Goal: Task Accomplishment & Management: Manage account settings

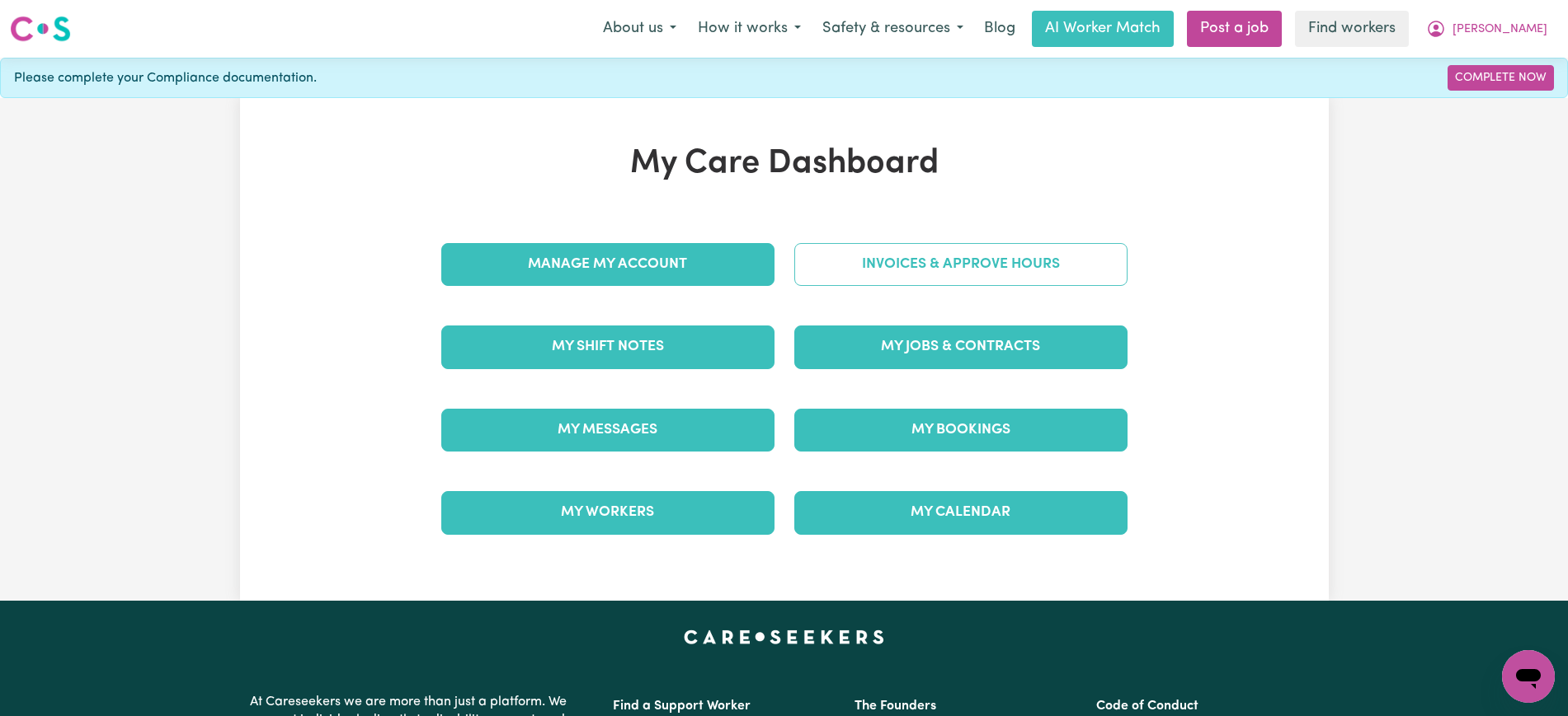
click at [927, 254] on link "Invoices & Approve Hours" at bounding box center [961, 264] width 333 height 43
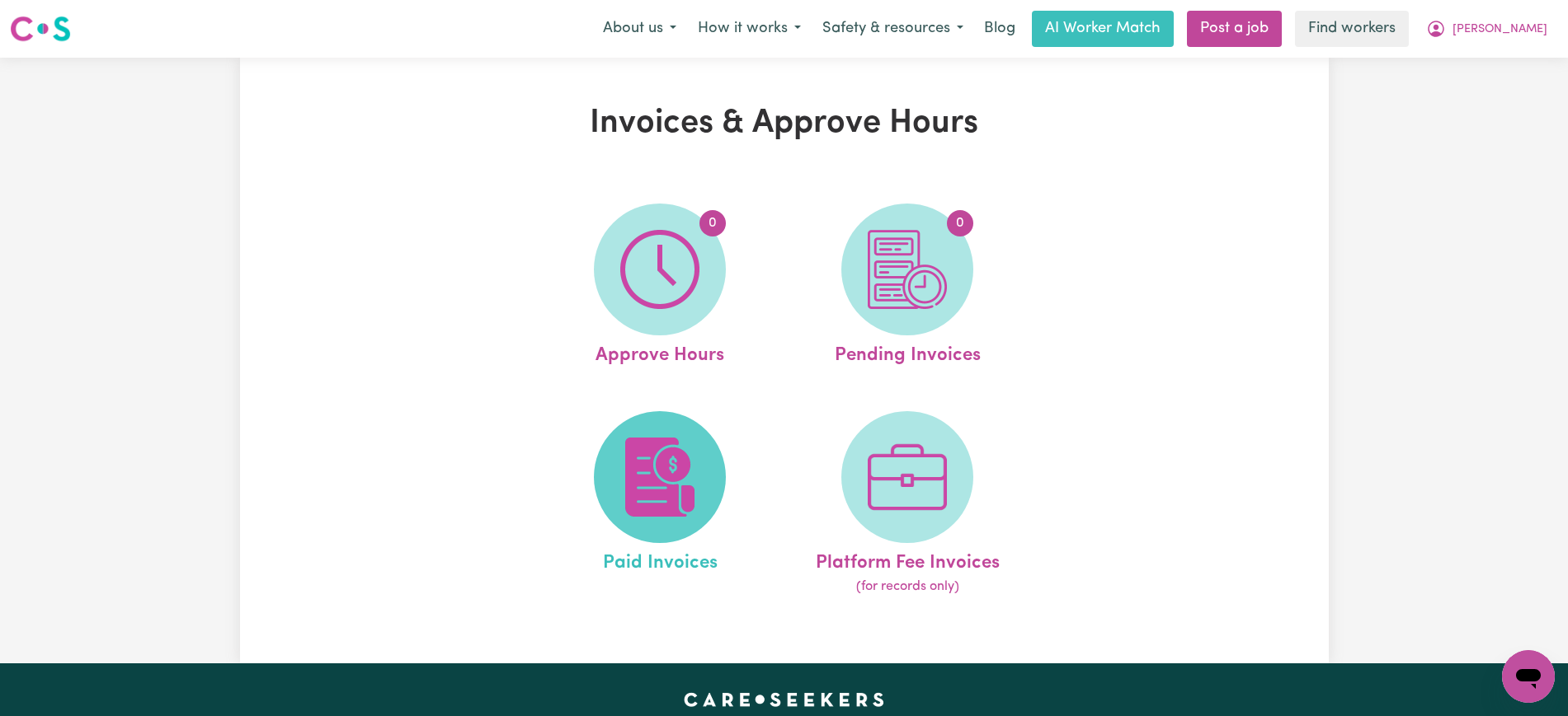
click at [708, 476] on span at bounding box center [660, 477] width 132 height 132
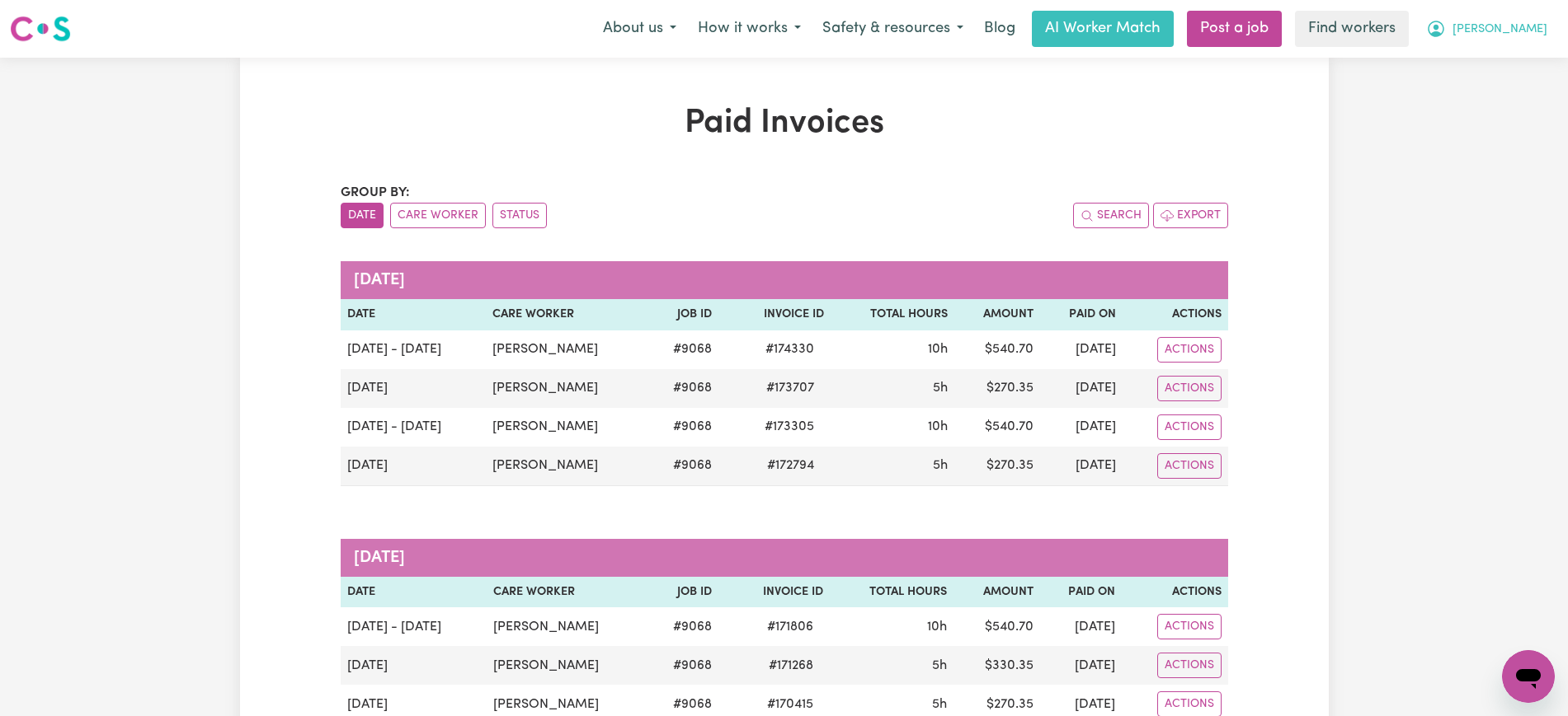
click at [1496, 25] on button "[PERSON_NAME]" at bounding box center [1487, 29] width 143 height 35
click at [1493, 94] on link "Logout" at bounding box center [1491, 95] width 130 height 31
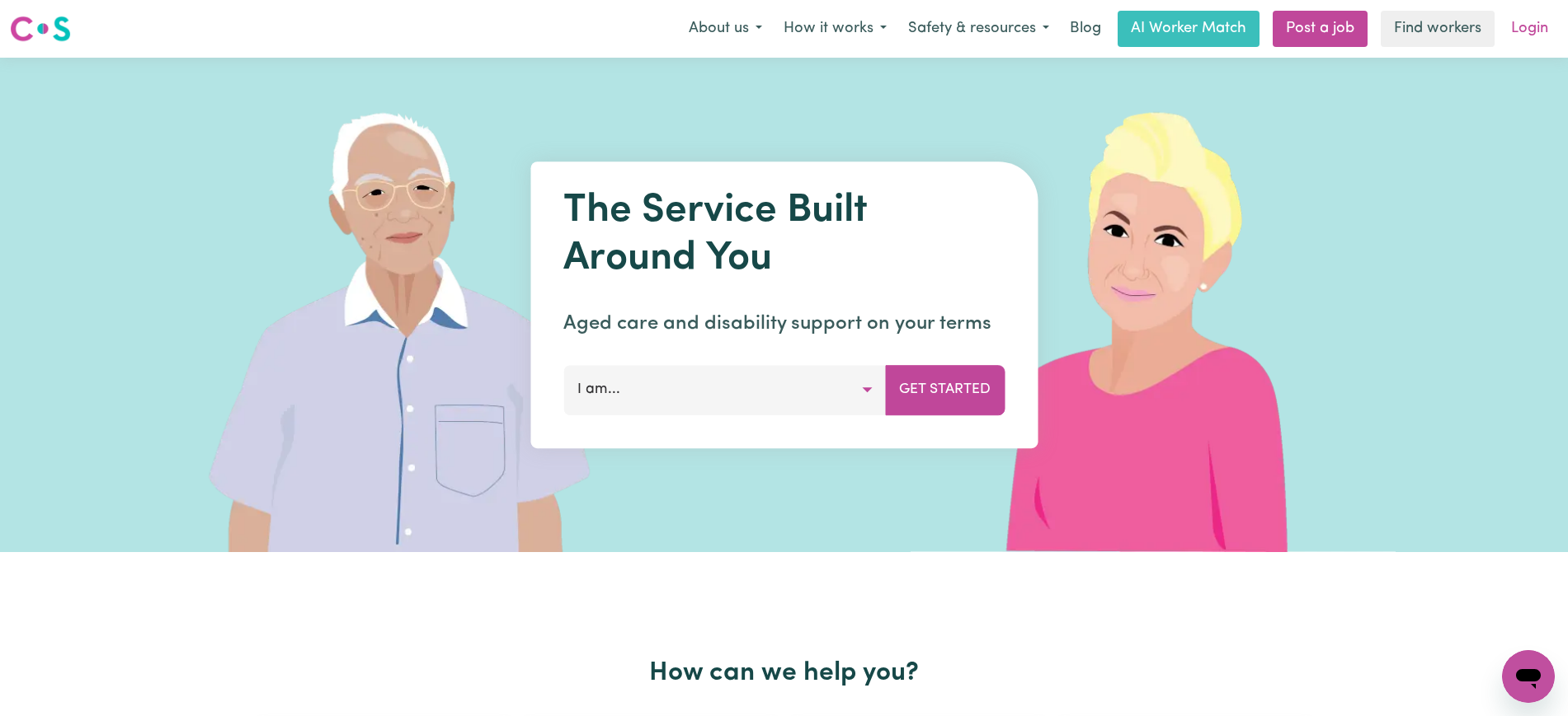
click at [1519, 26] on link "Login" at bounding box center [1529, 29] width 57 height 37
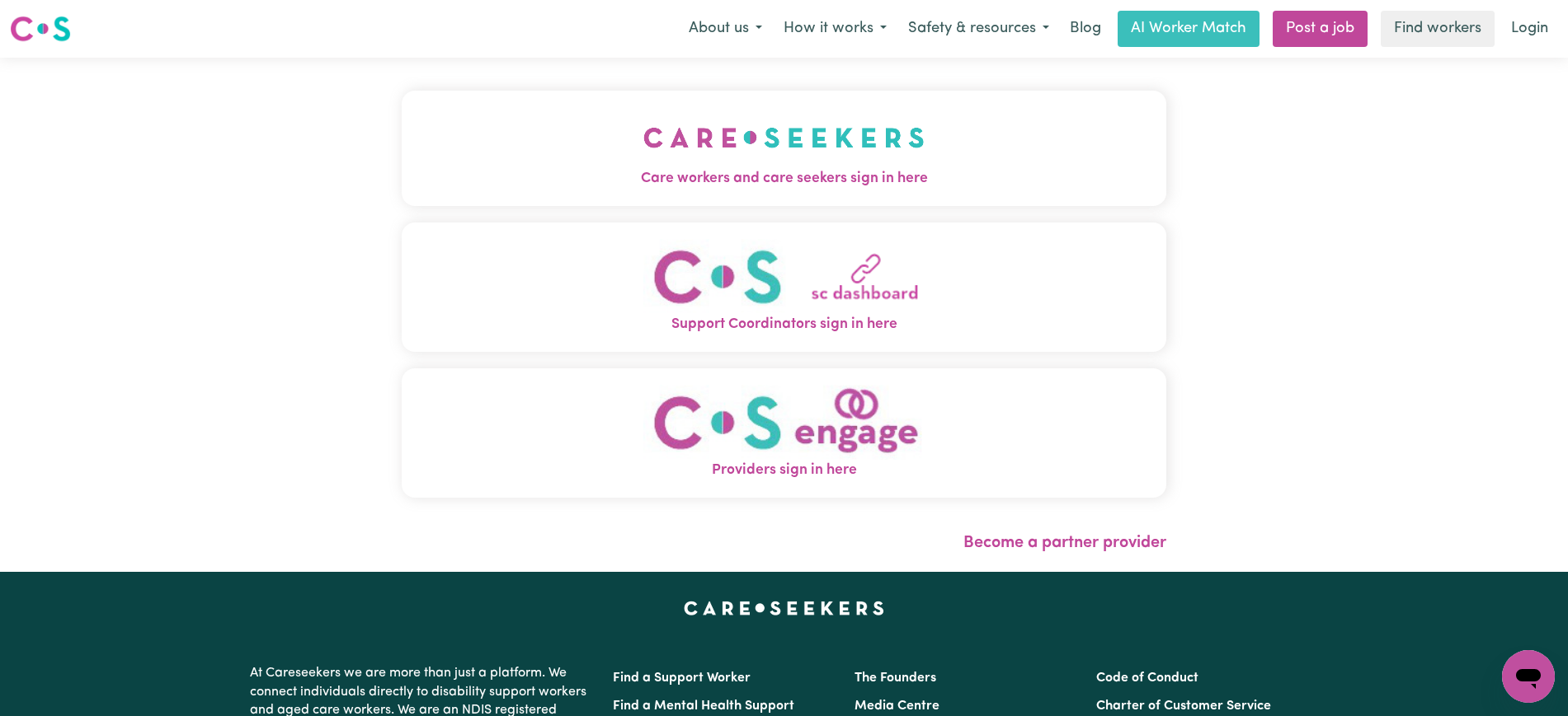
click at [520, 170] on span "Care workers and care seekers sign in here" at bounding box center [784, 179] width 764 height 22
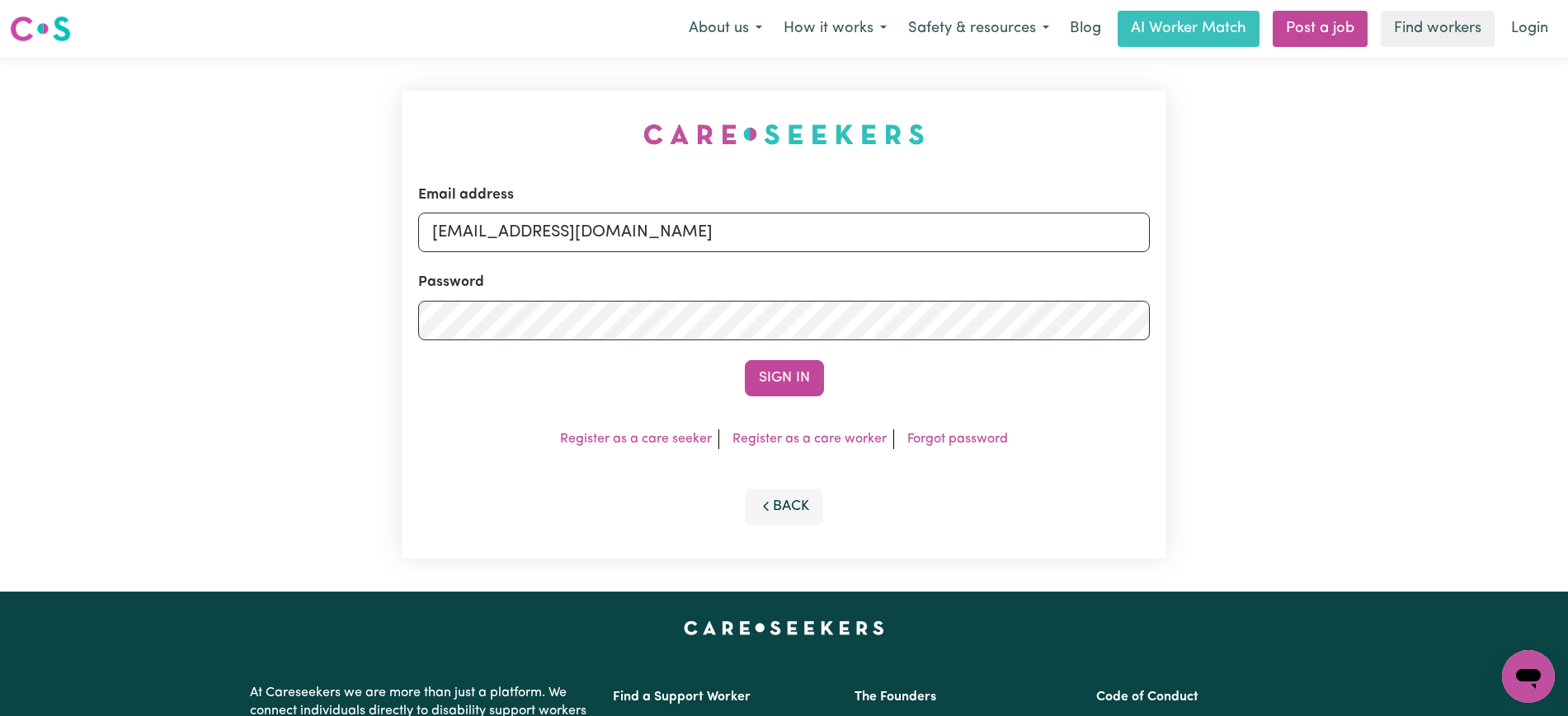
drag, startPoint x: 429, startPoint y: 107, endPoint x: 608, endPoint y: 153, distance: 184.8
click at [435, 105] on div "Email address [EMAIL_ADDRESS][DOMAIN_NAME] Password Sign In Register as a care …" at bounding box center [784, 324] width 784 height 535
drag, startPoint x: 517, startPoint y: 232, endPoint x: 1581, endPoint y: 296, distance: 1065.9
click at [1567, 296] on html "Menu About us How it works Safety & resources Blog AI Worker Match Post a job F…" at bounding box center [784, 624] width 1568 height 1248
type input "[EMAIL_ADDRESS][DOMAIN_NAME]"
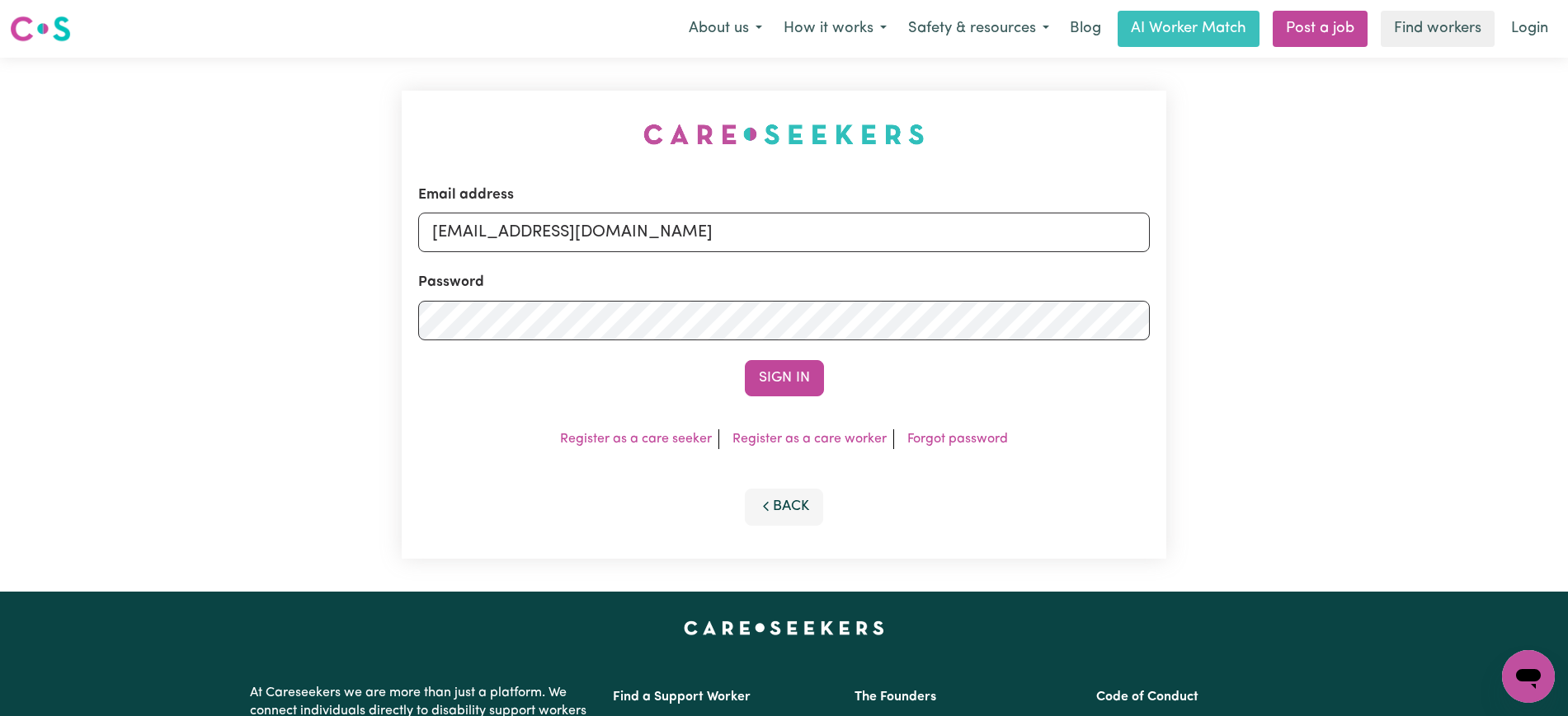
click at [745, 360] on button "Sign In" at bounding box center [784, 378] width 79 height 37
